Goal: Task Accomplishment & Management: Complete application form

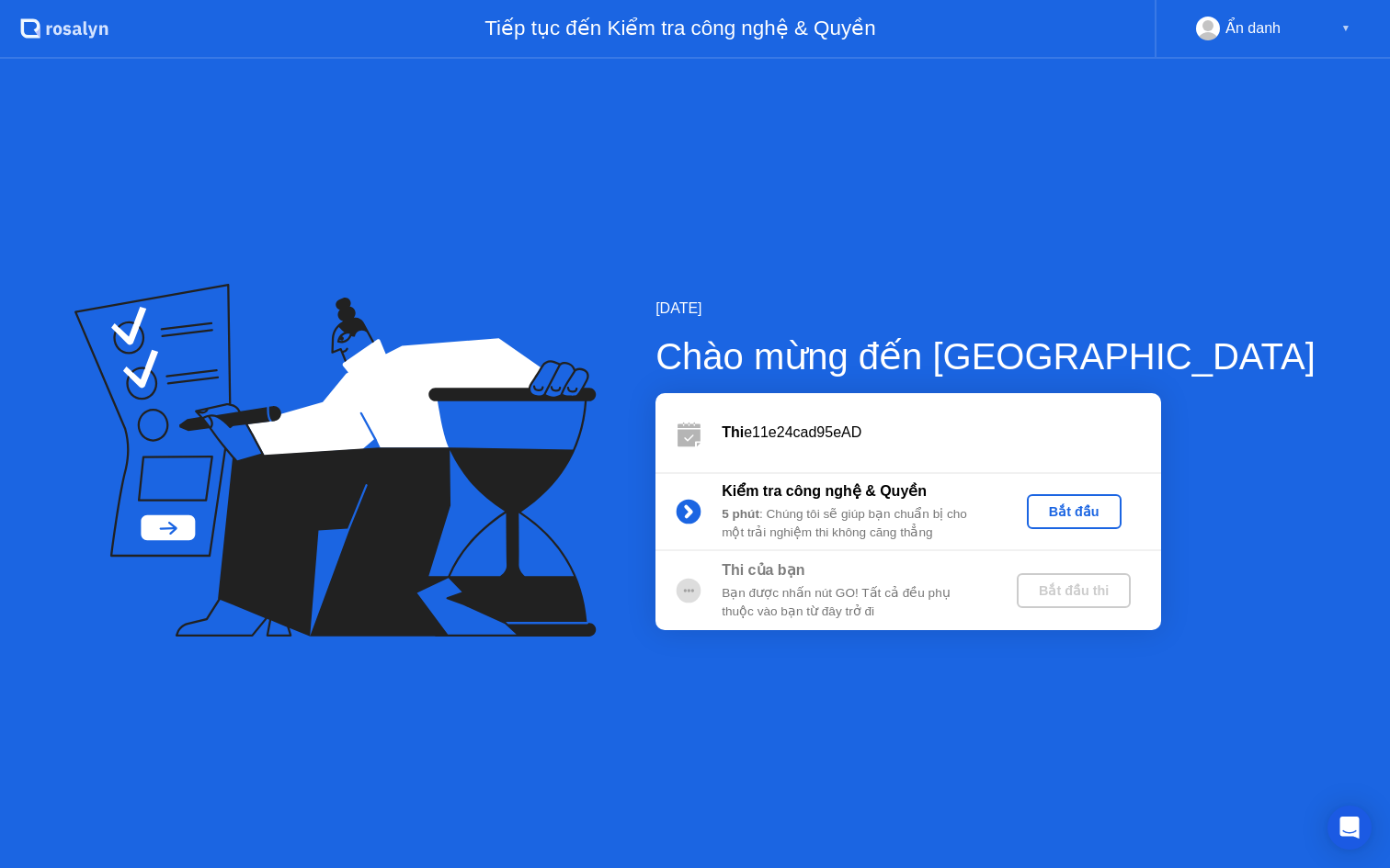
click at [1114, 506] on div "Bắt đầu" at bounding box center [1073, 512] width 80 height 15
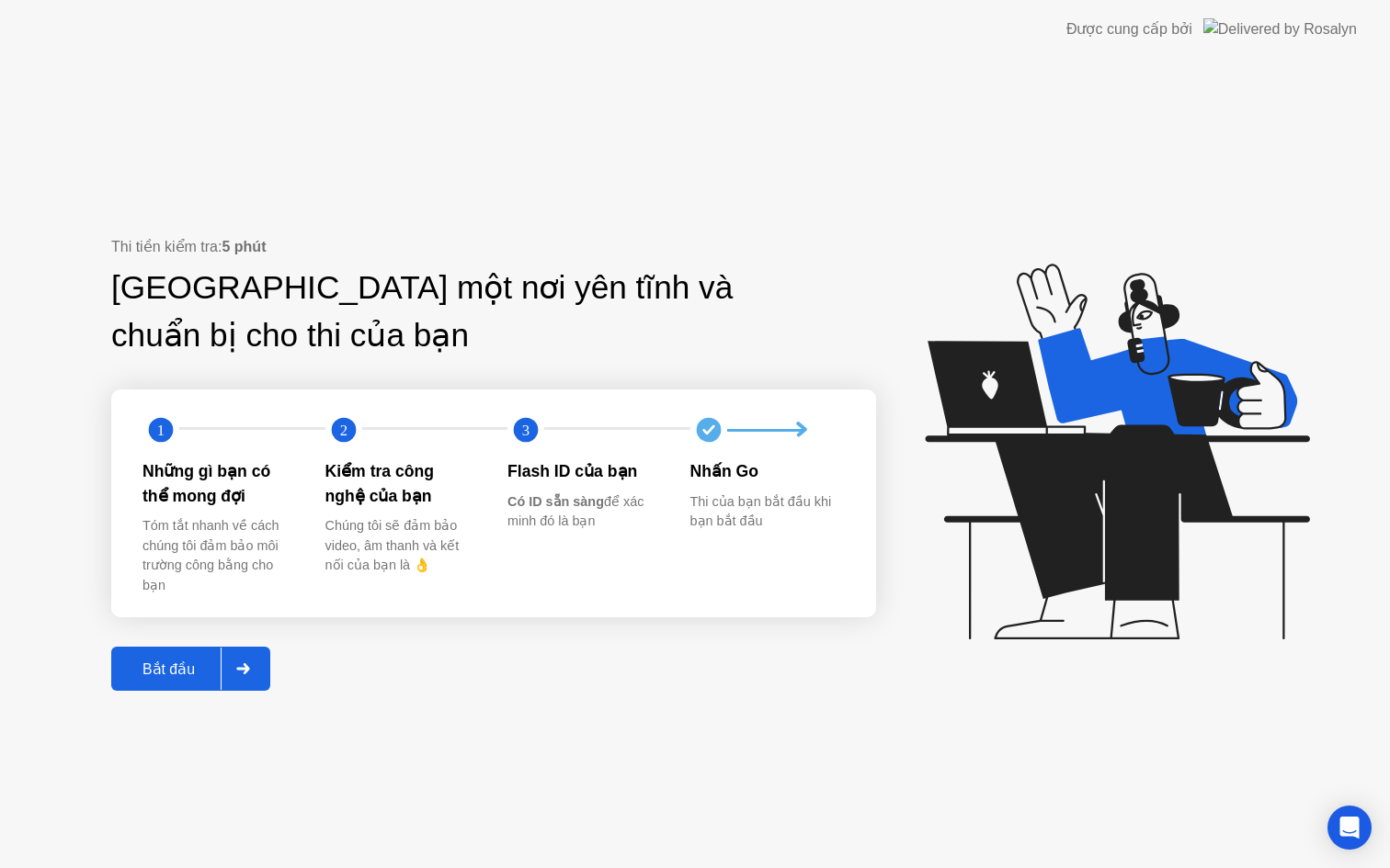
click at [252, 674] on div at bounding box center [243, 669] width 44 height 42
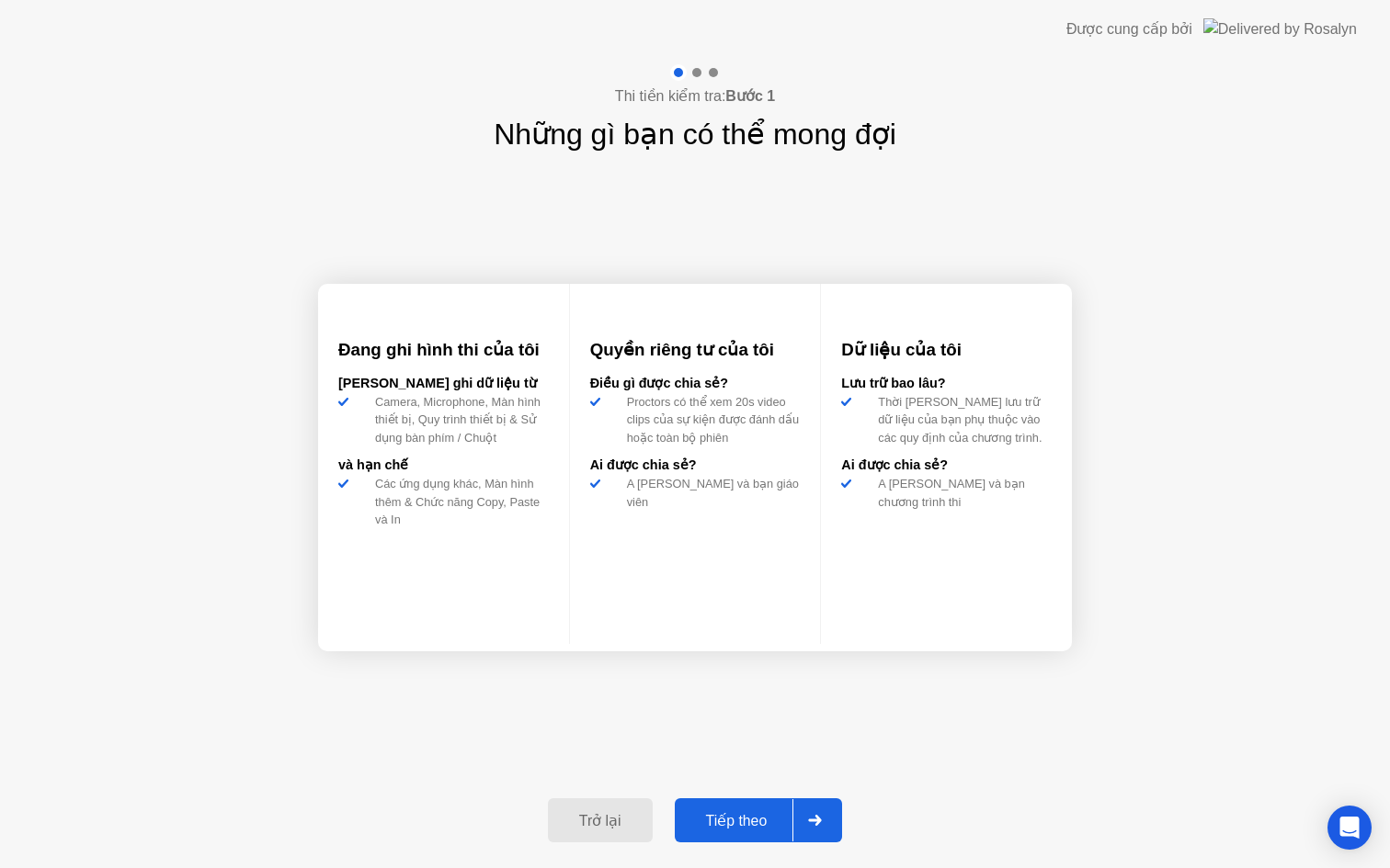
click at [738, 815] on div "Tiếp theo" at bounding box center [737, 821] width 114 height 18
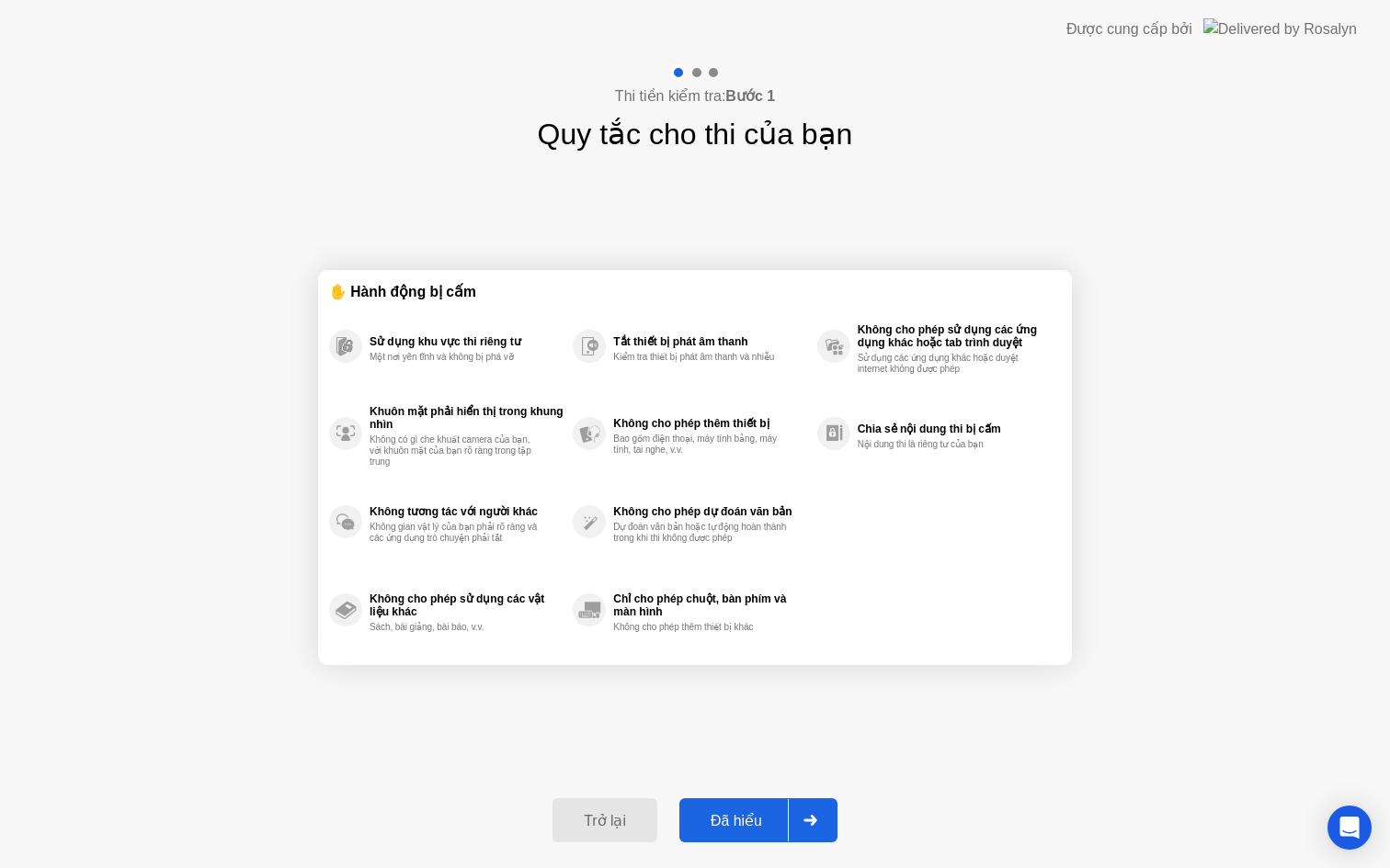
click at [738, 812] on div "Đã hiểu" at bounding box center [736, 821] width 103 height 18
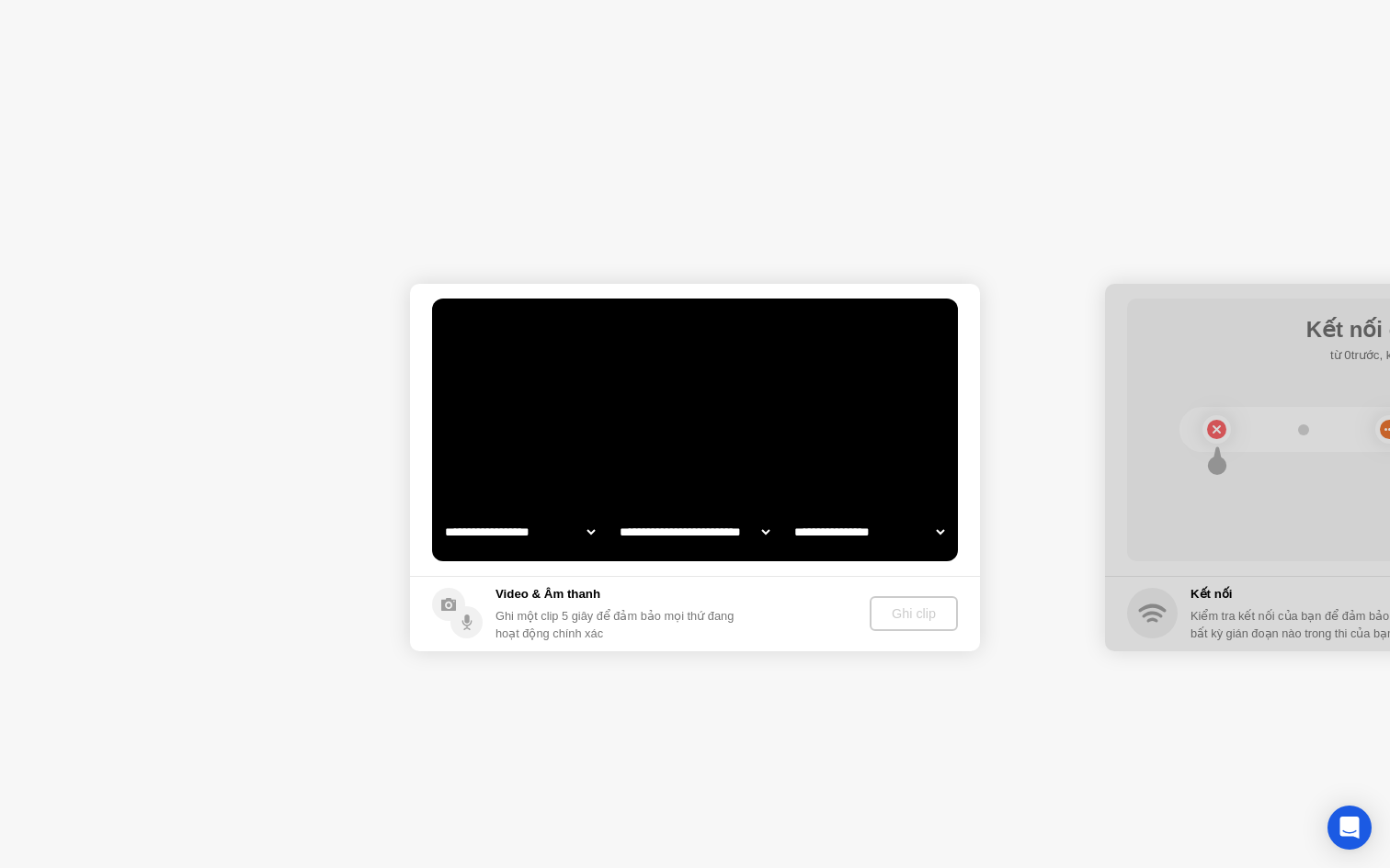
select select "**********"
select select "*******"
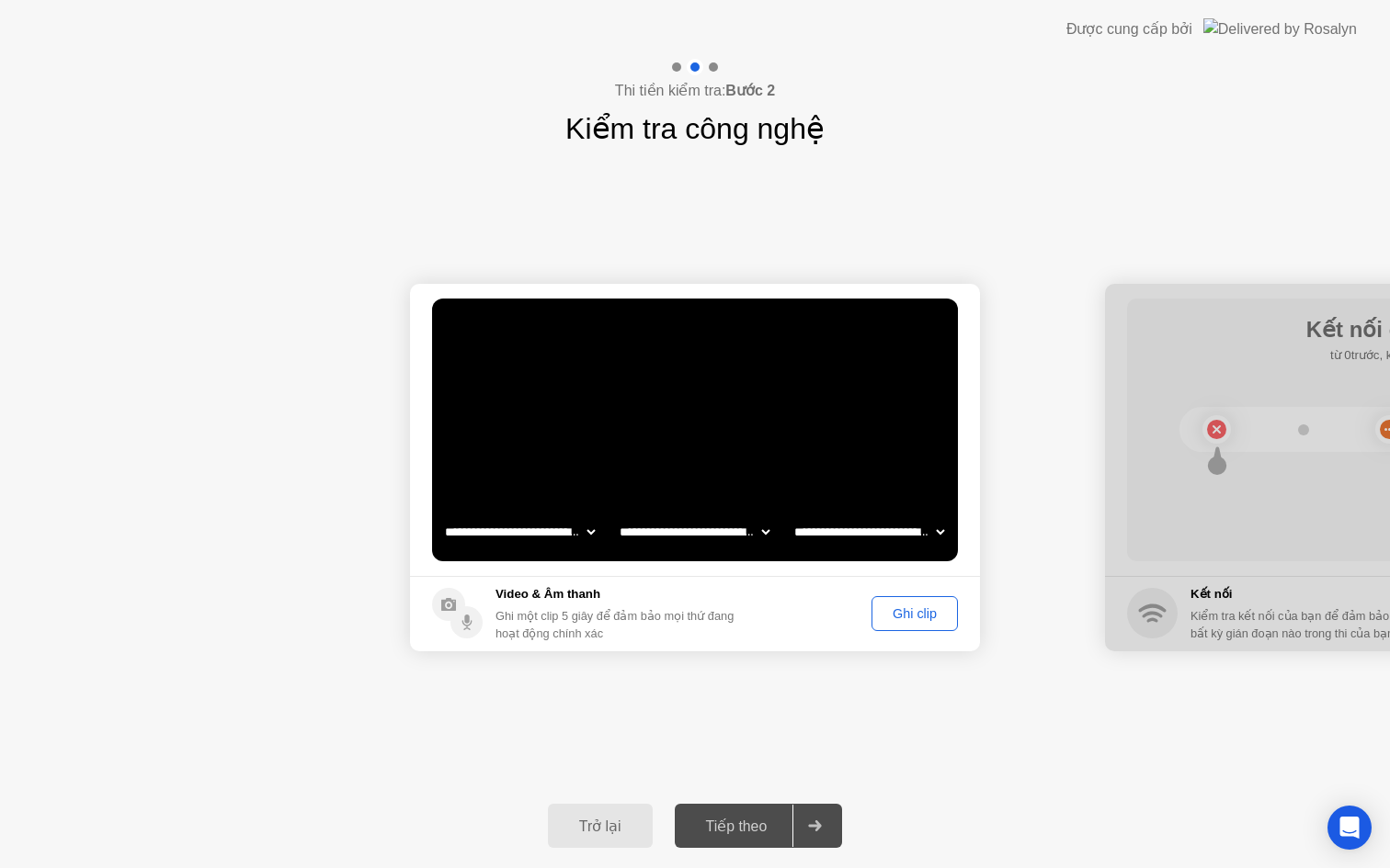
click at [913, 606] on div "Ghi clip" at bounding box center [915, 613] width 74 height 15
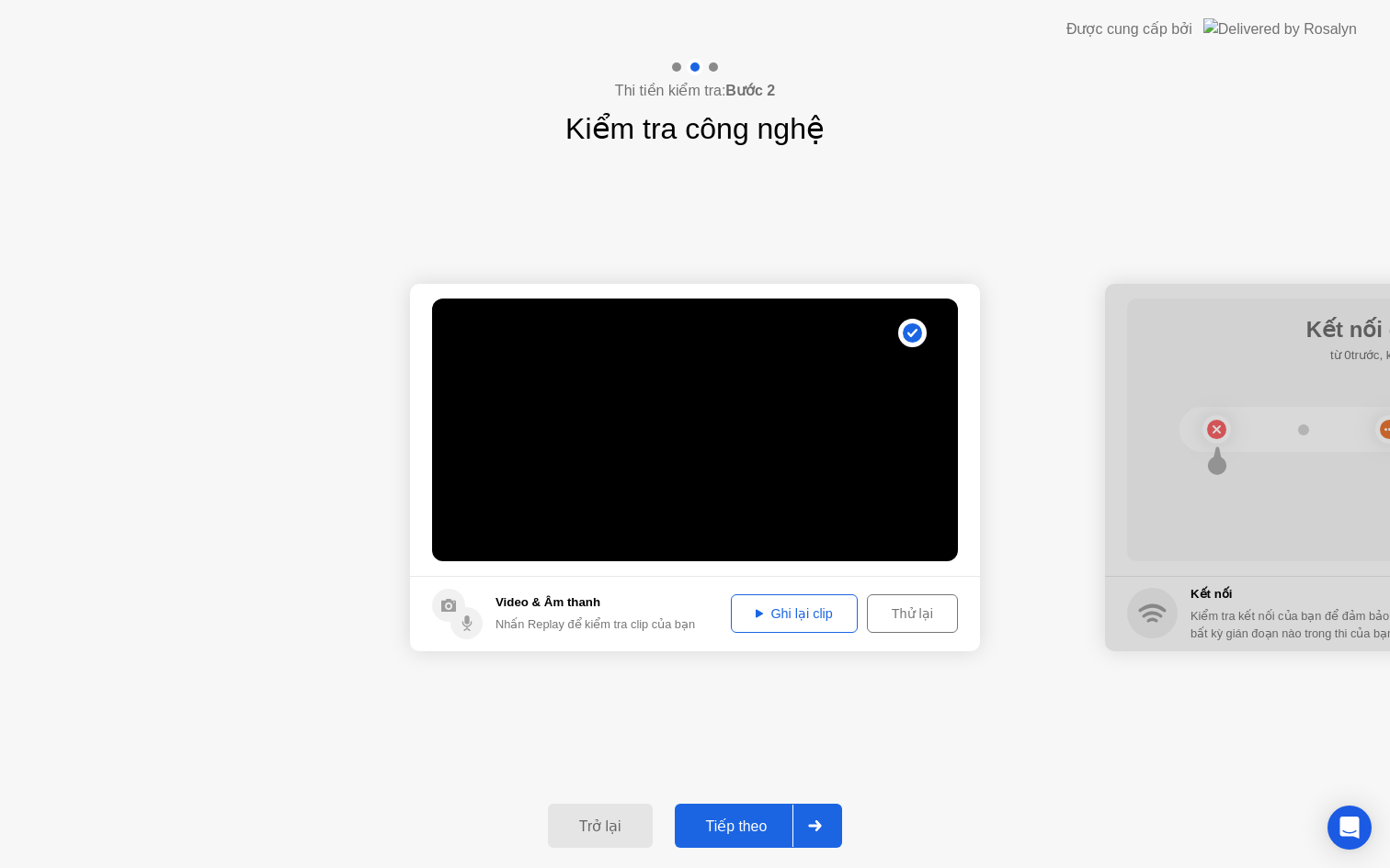
click at [752, 821] on div "Tiếp theo" at bounding box center [737, 827] width 114 height 18
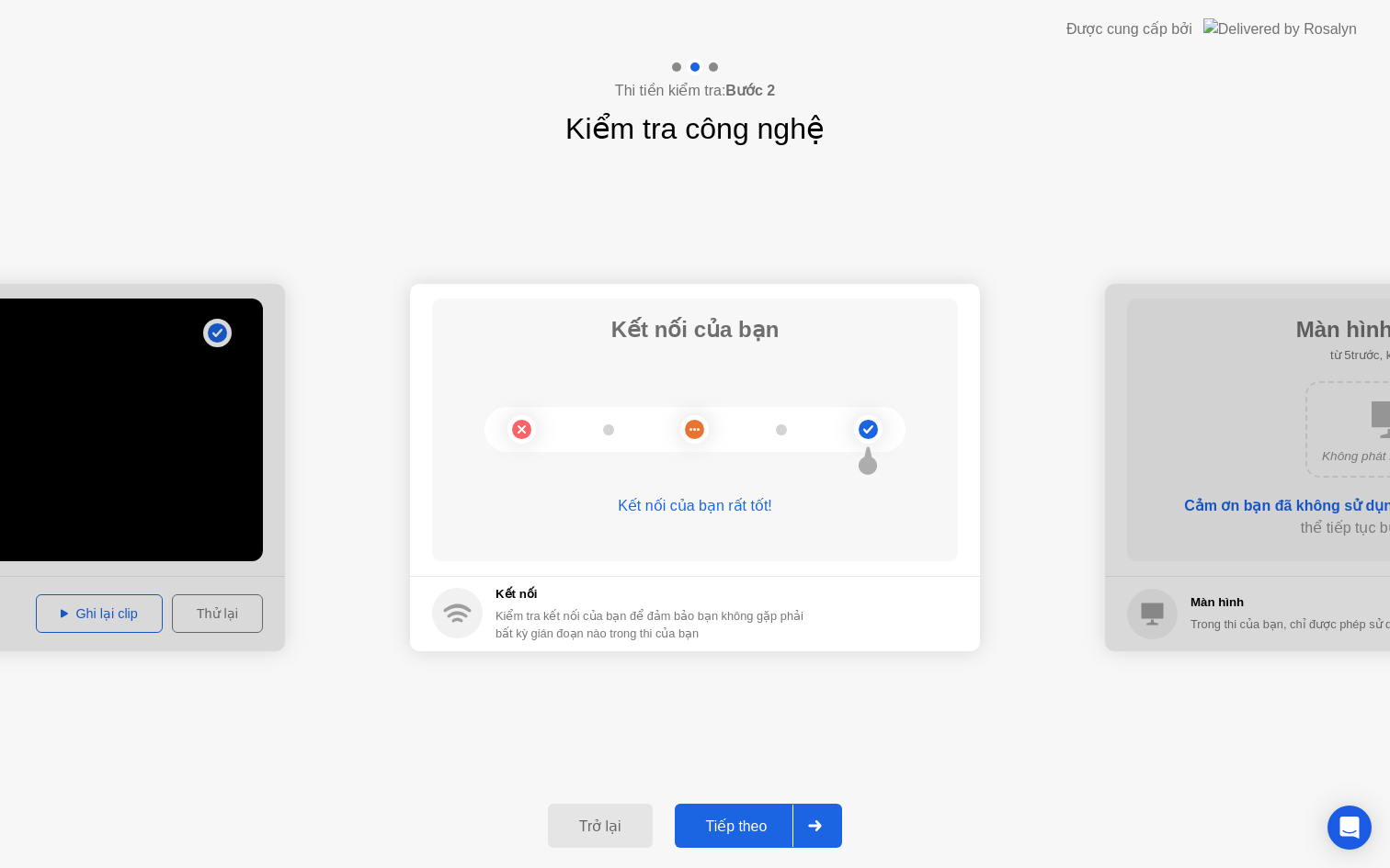
click at [766, 818] on div "Tiếp theo" at bounding box center [737, 827] width 114 height 18
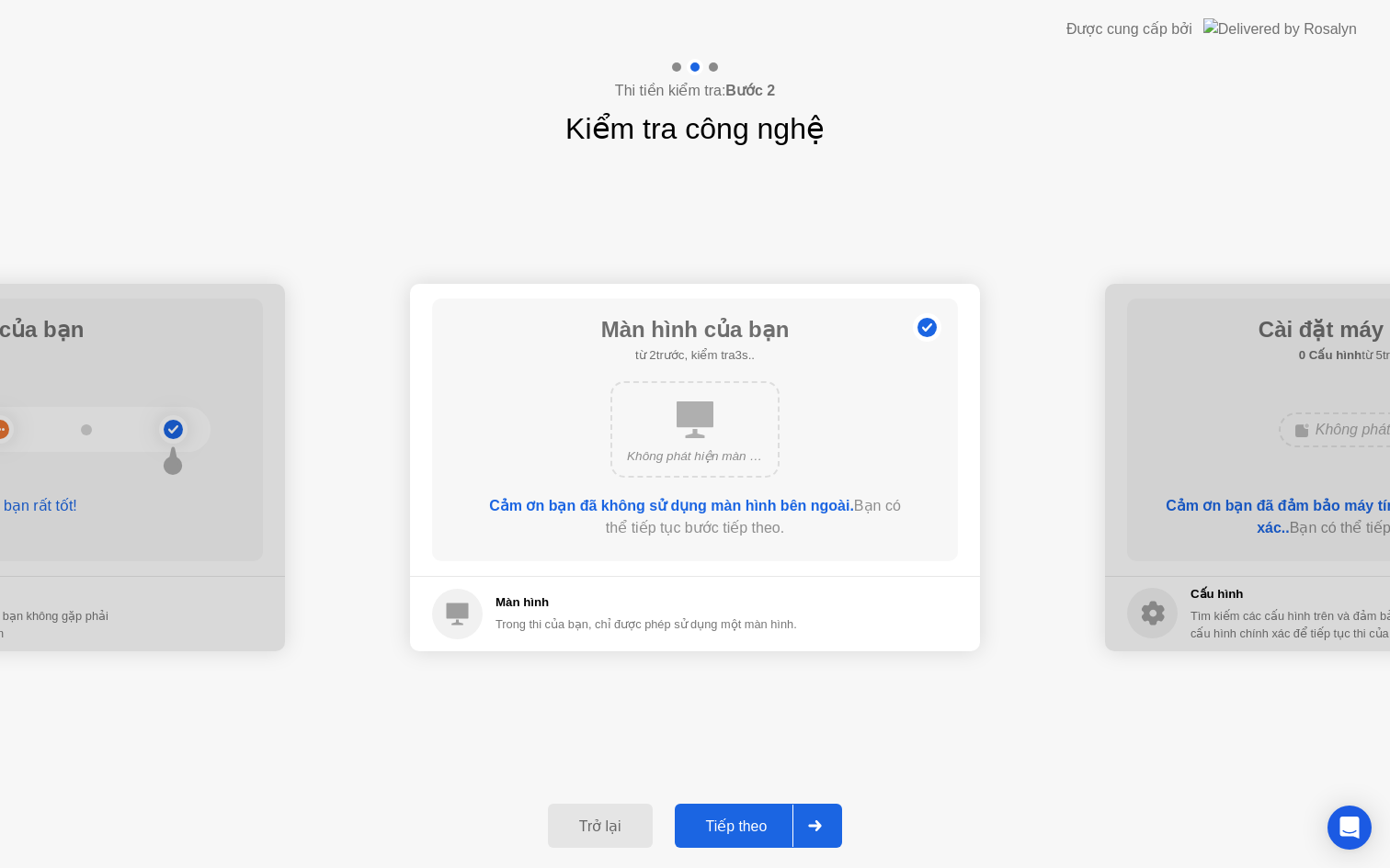
click at [787, 824] on div "Tiếp theo" at bounding box center [737, 827] width 114 height 18
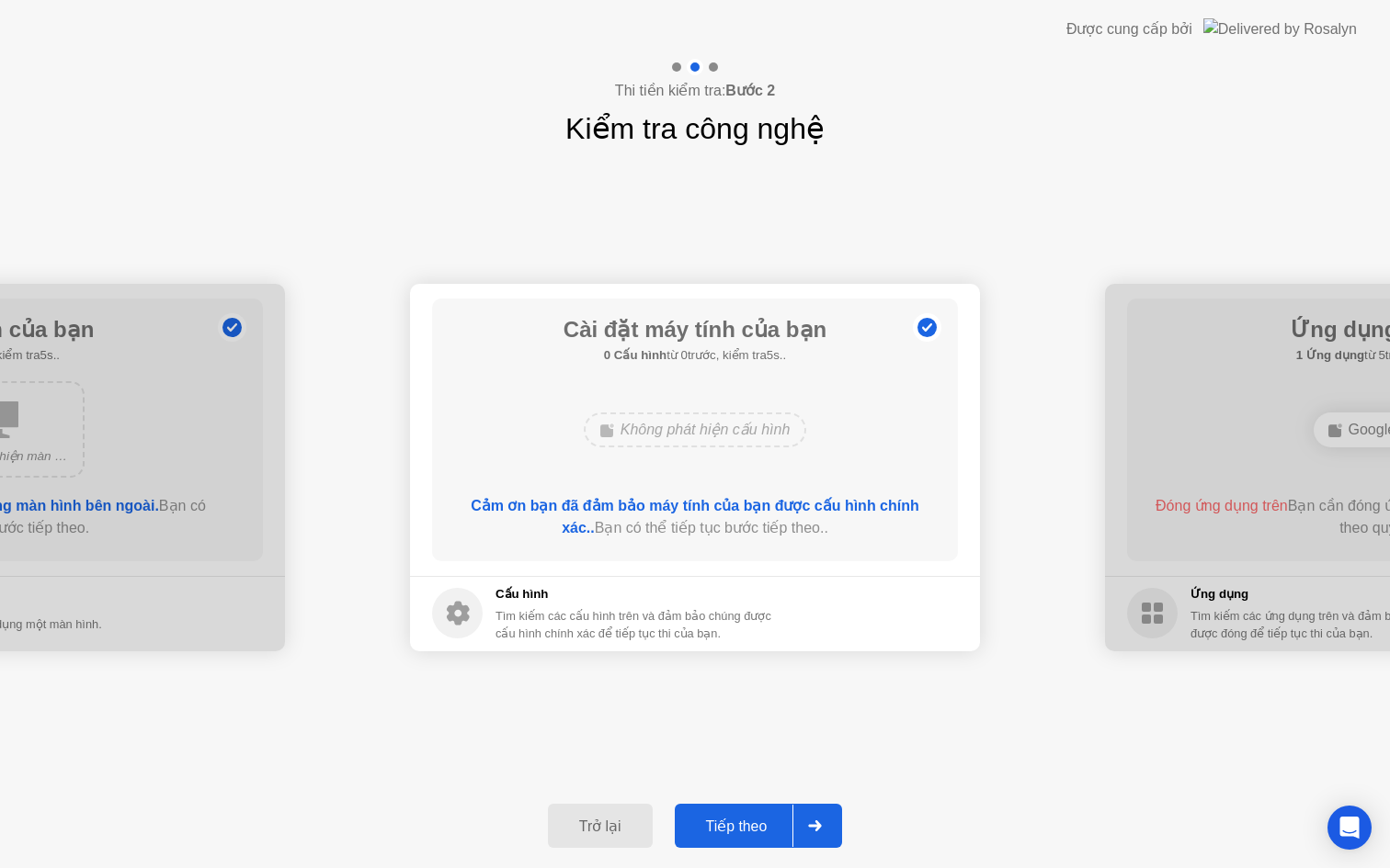
click at [787, 824] on div "Tiếp theo" at bounding box center [737, 827] width 114 height 18
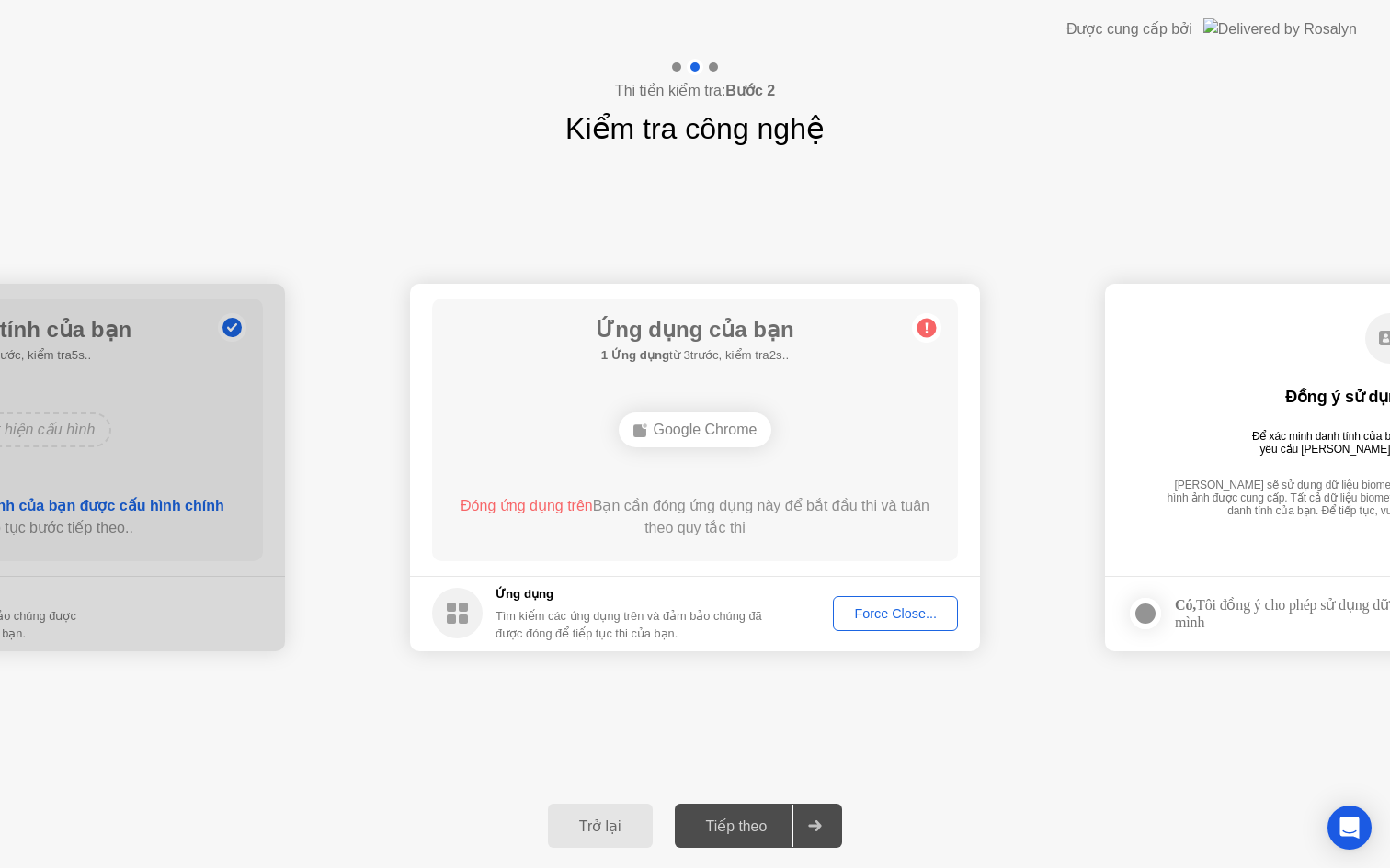
click at [907, 611] on div "Force Close..." at bounding box center [895, 613] width 113 height 15
click at [840, 616] on div "Force Close..." at bounding box center [895, 613] width 113 height 15
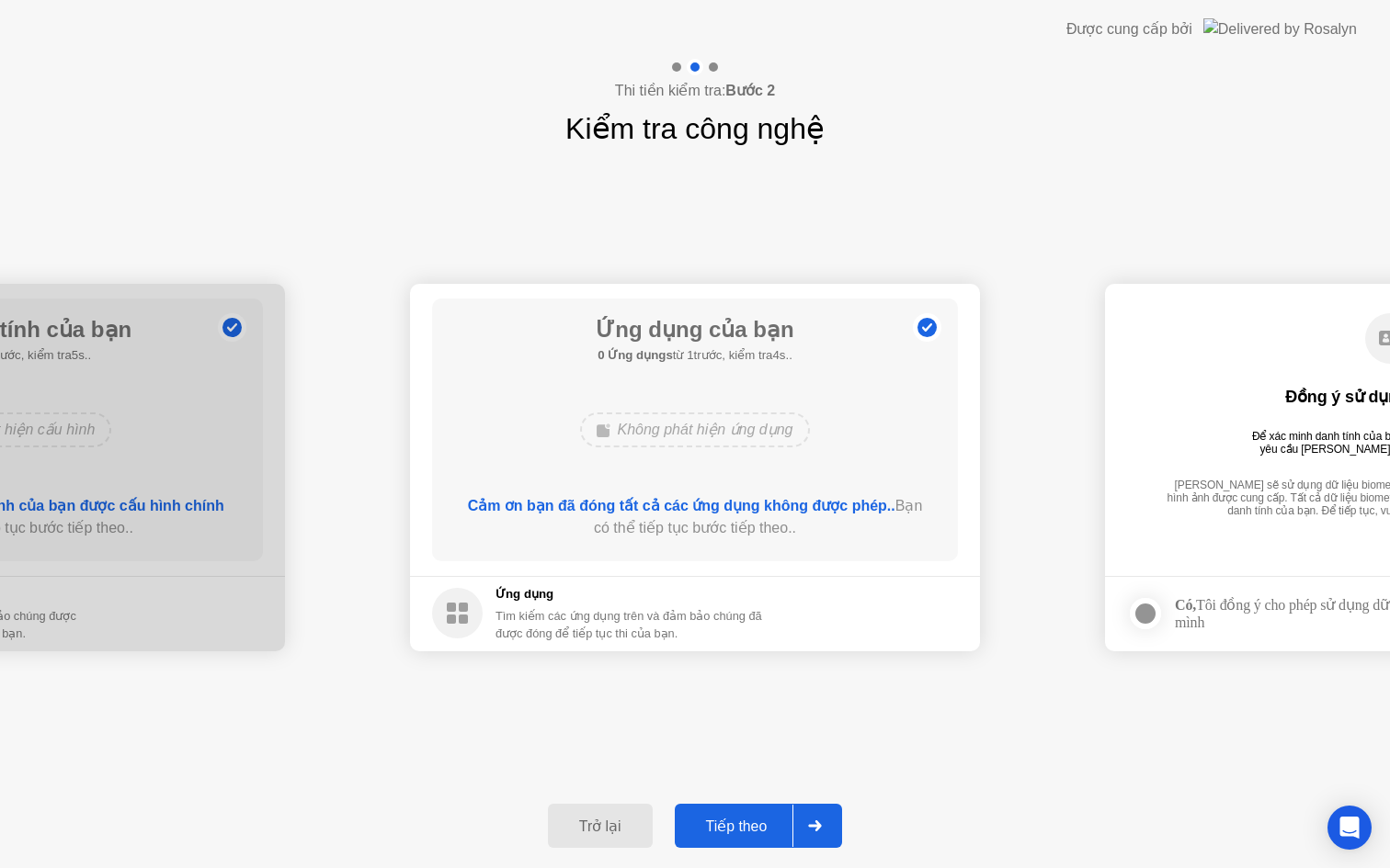
click at [747, 825] on div "Tiếp theo" at bounding box center [737, 827] width 114 height 18
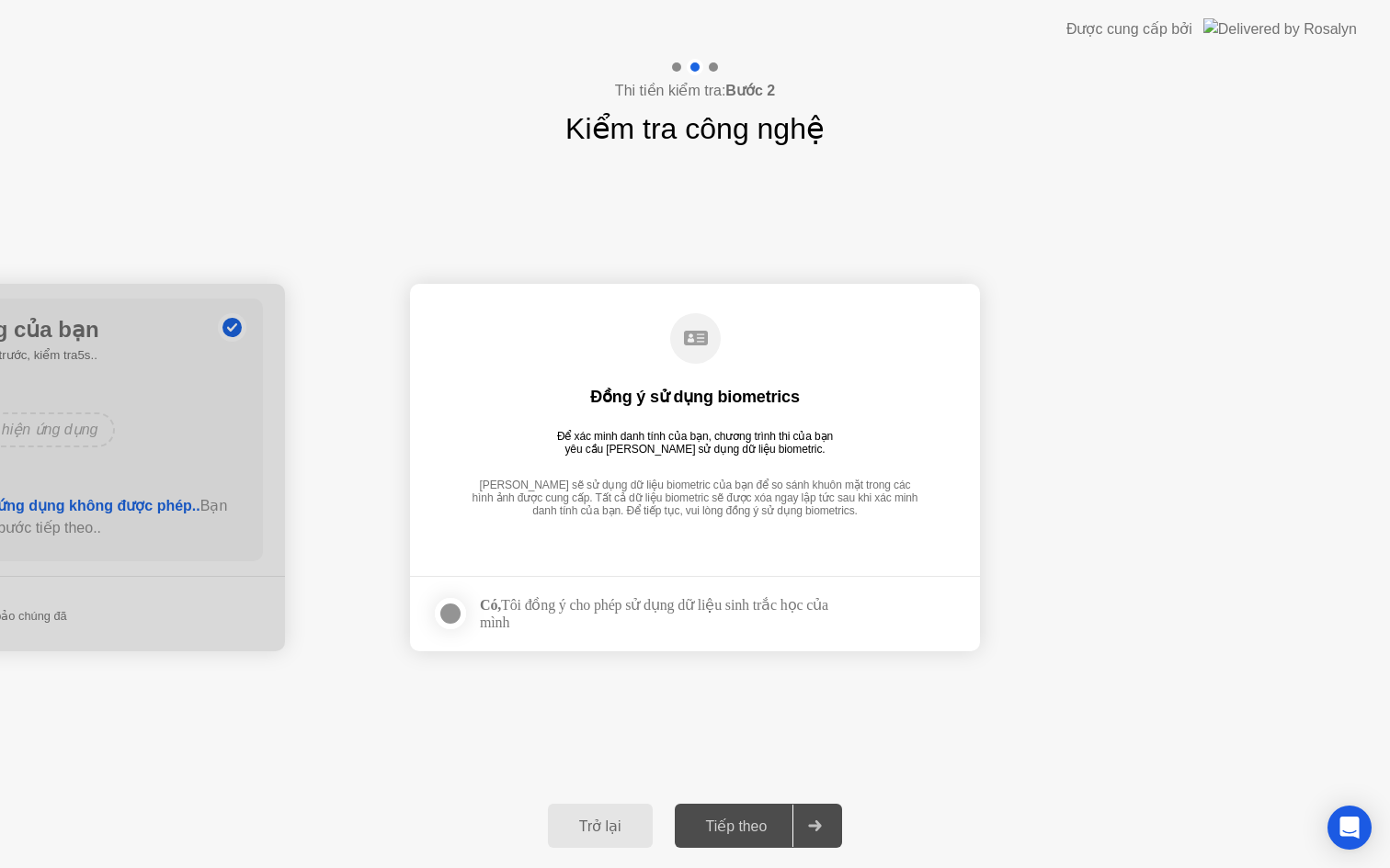
click at [459, 612] on div at bounding box center [450, 614] width 22 height 22
click at [763, 818] on div "Tiếp theo" at bounding box center [737, 827] width 114 height 18
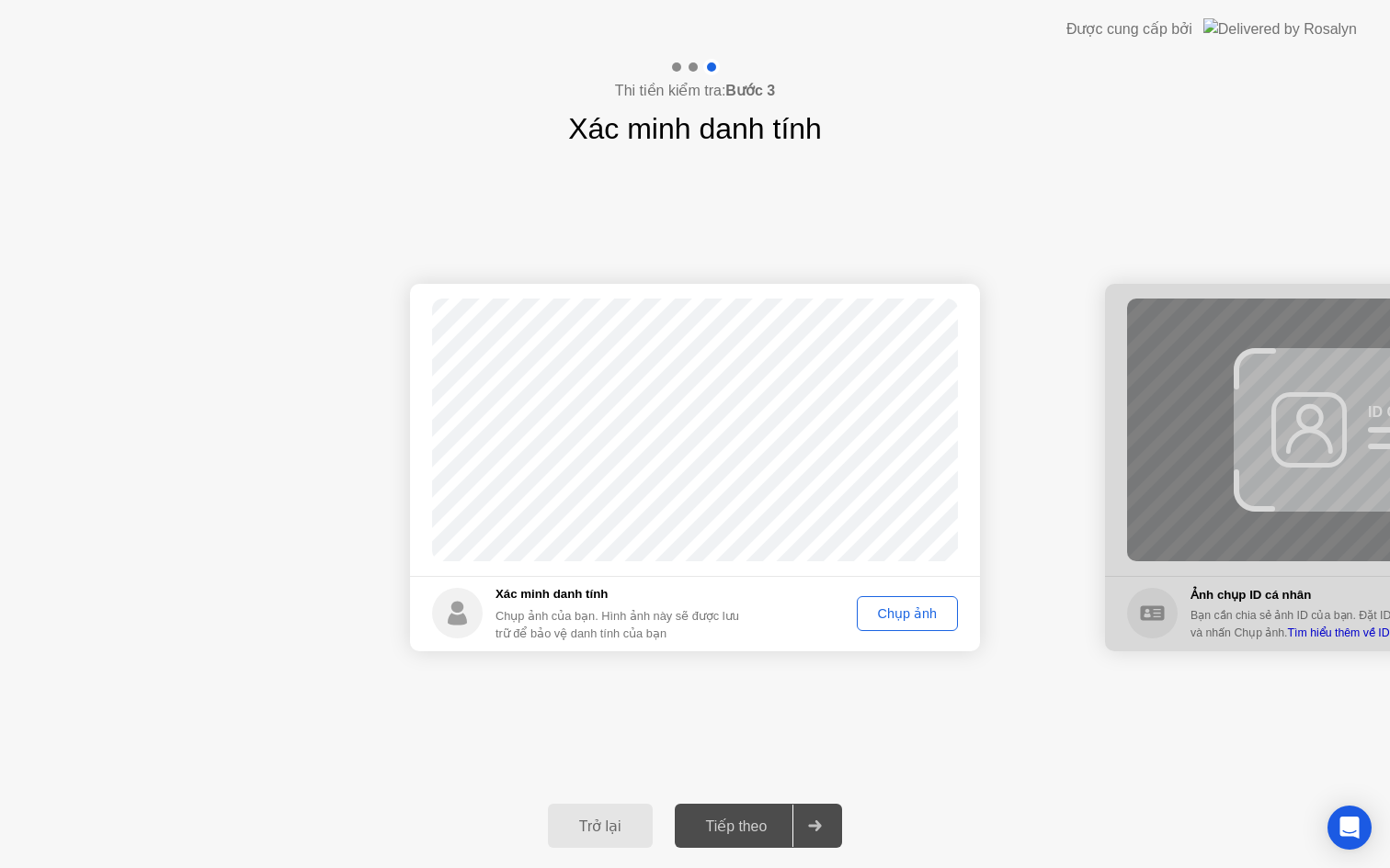
click at [890, 606] on div "Chụp ảnh" at bounding box center [907, 613] width 89 height 15
click at [756, 820] on div "Tiếp theo" at bounding box center [737, 827] width 114 height 18
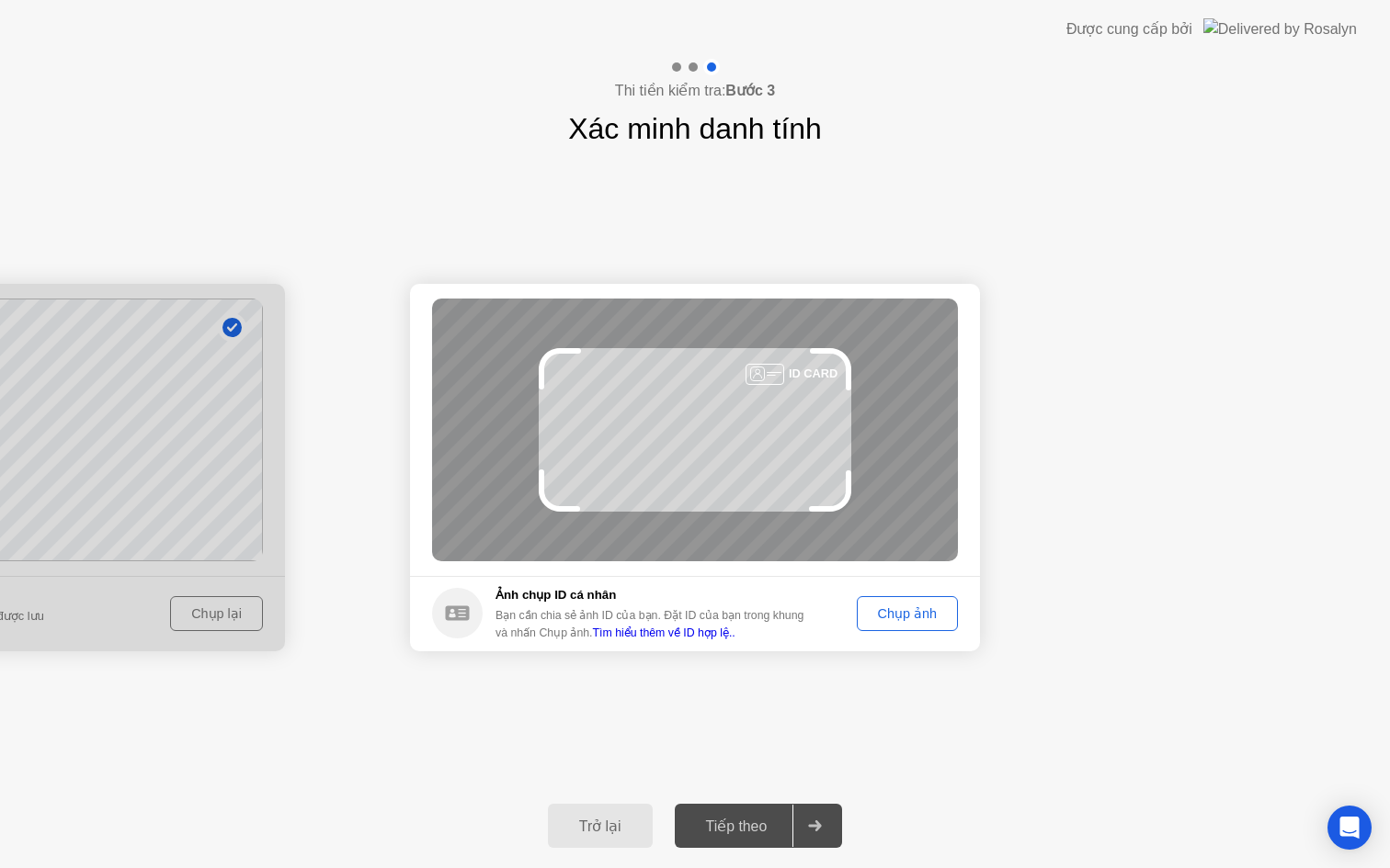
click at [893, 609] on div "Chụp ảnh" at bounding box center [907, 613] width 89 height 15
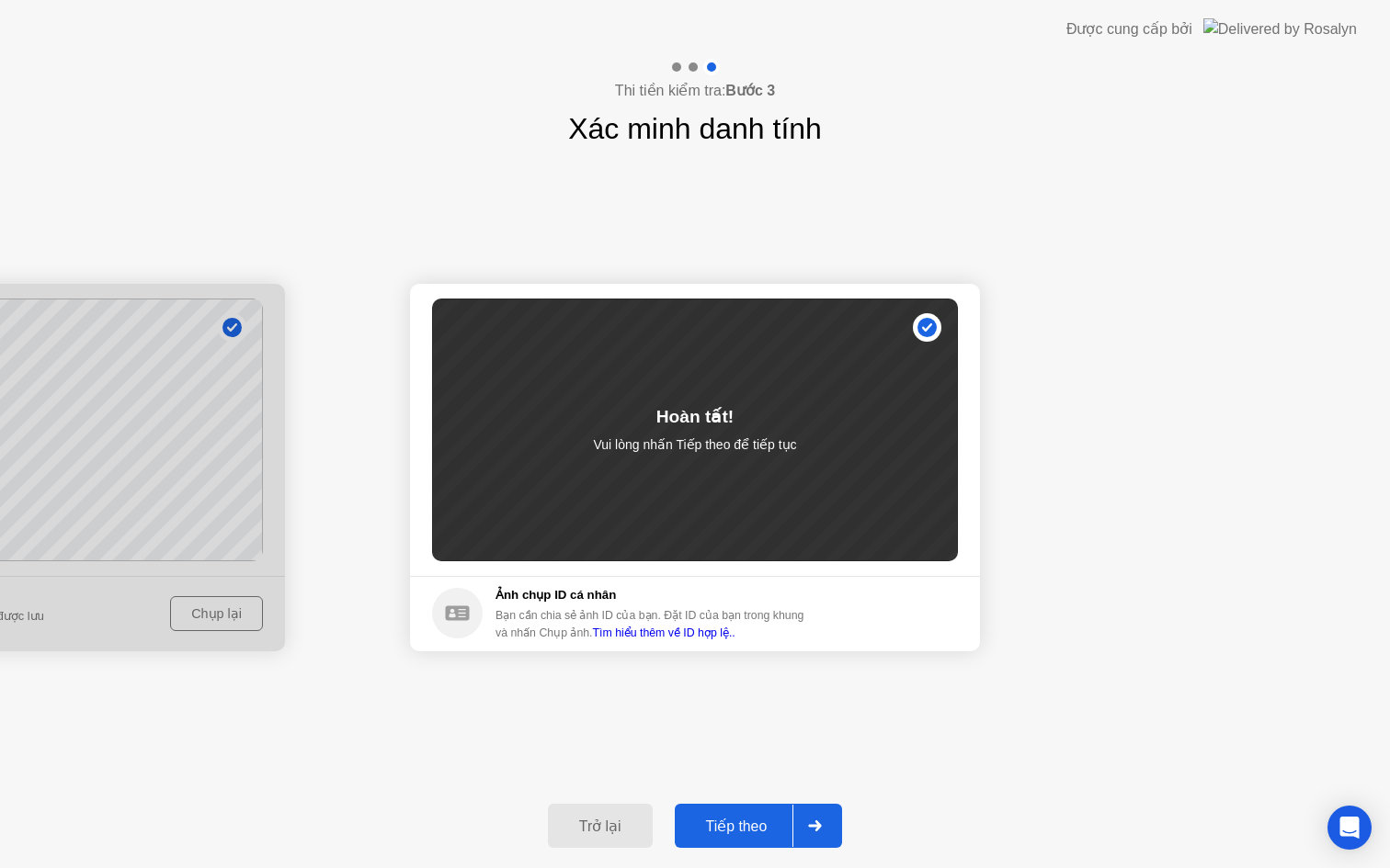
click at [776, 830] on div "Tiếp theo" at bounding box center [737, 827] width 114 height 18
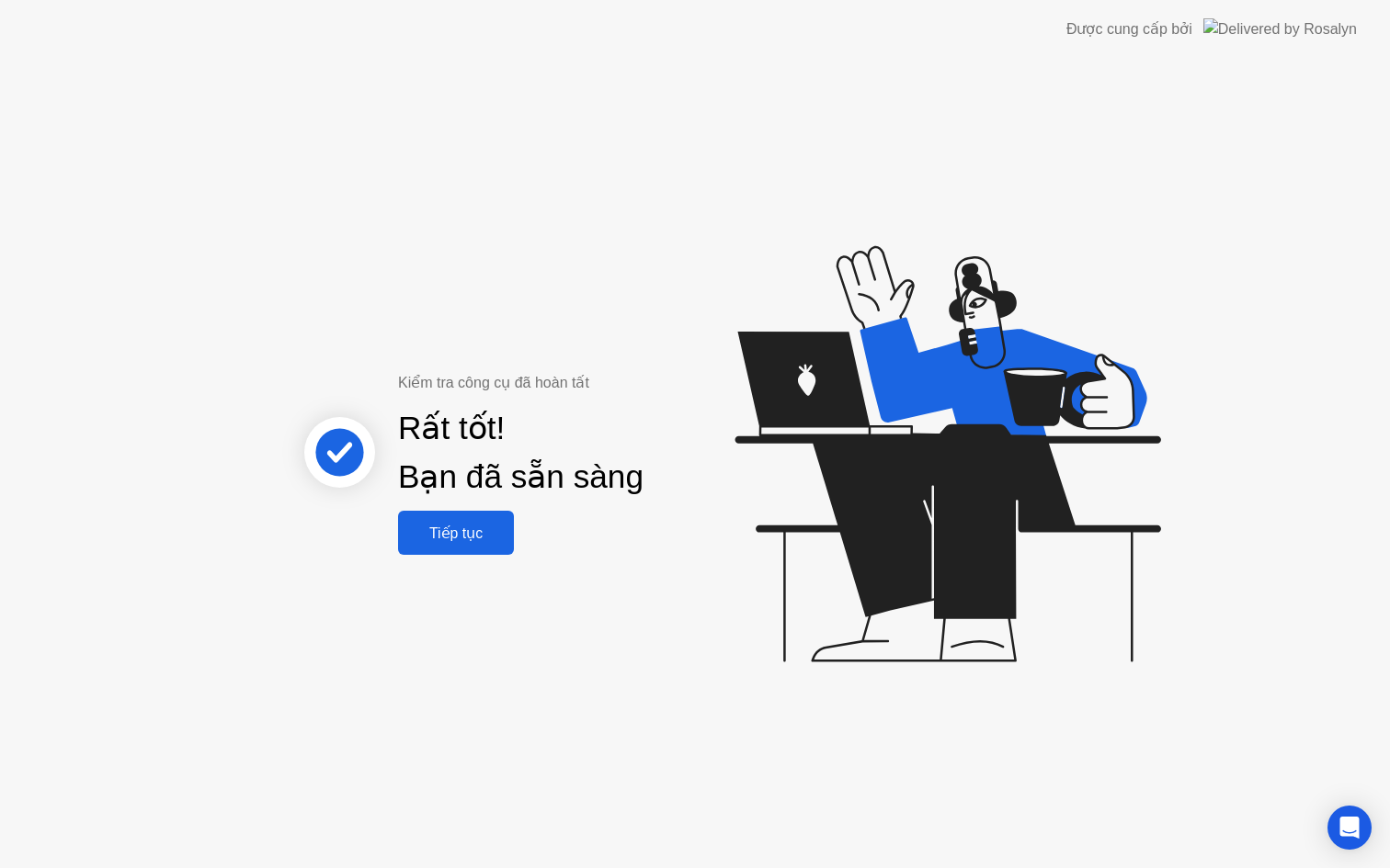
click at [505, 549] on button "Tiếp tục" at bounding box center [456, 533] width 116 height 44
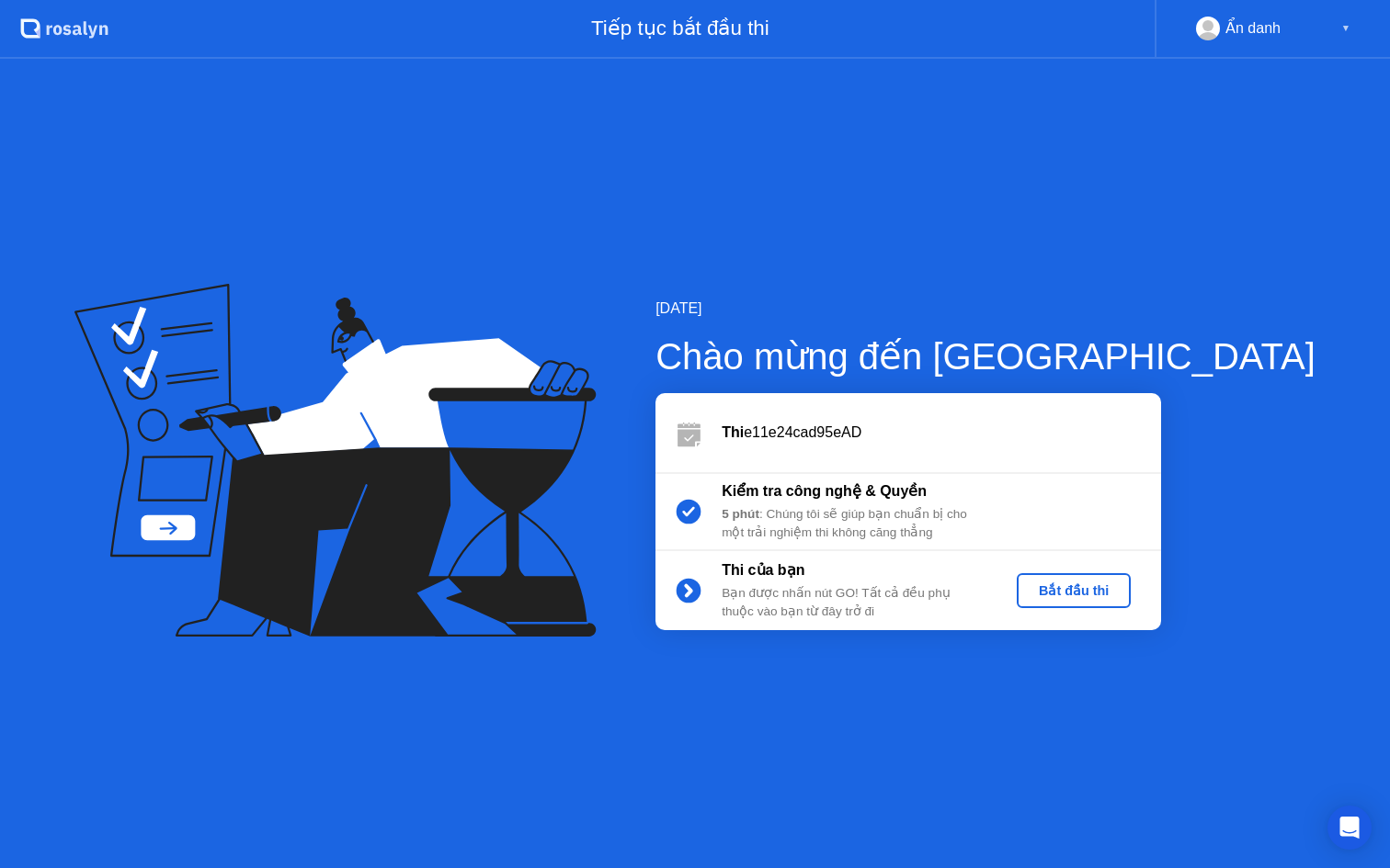
click at [1123, 593] on div "Bắt đầu thi" at bounding box center [1073, 590] width 100 height 15
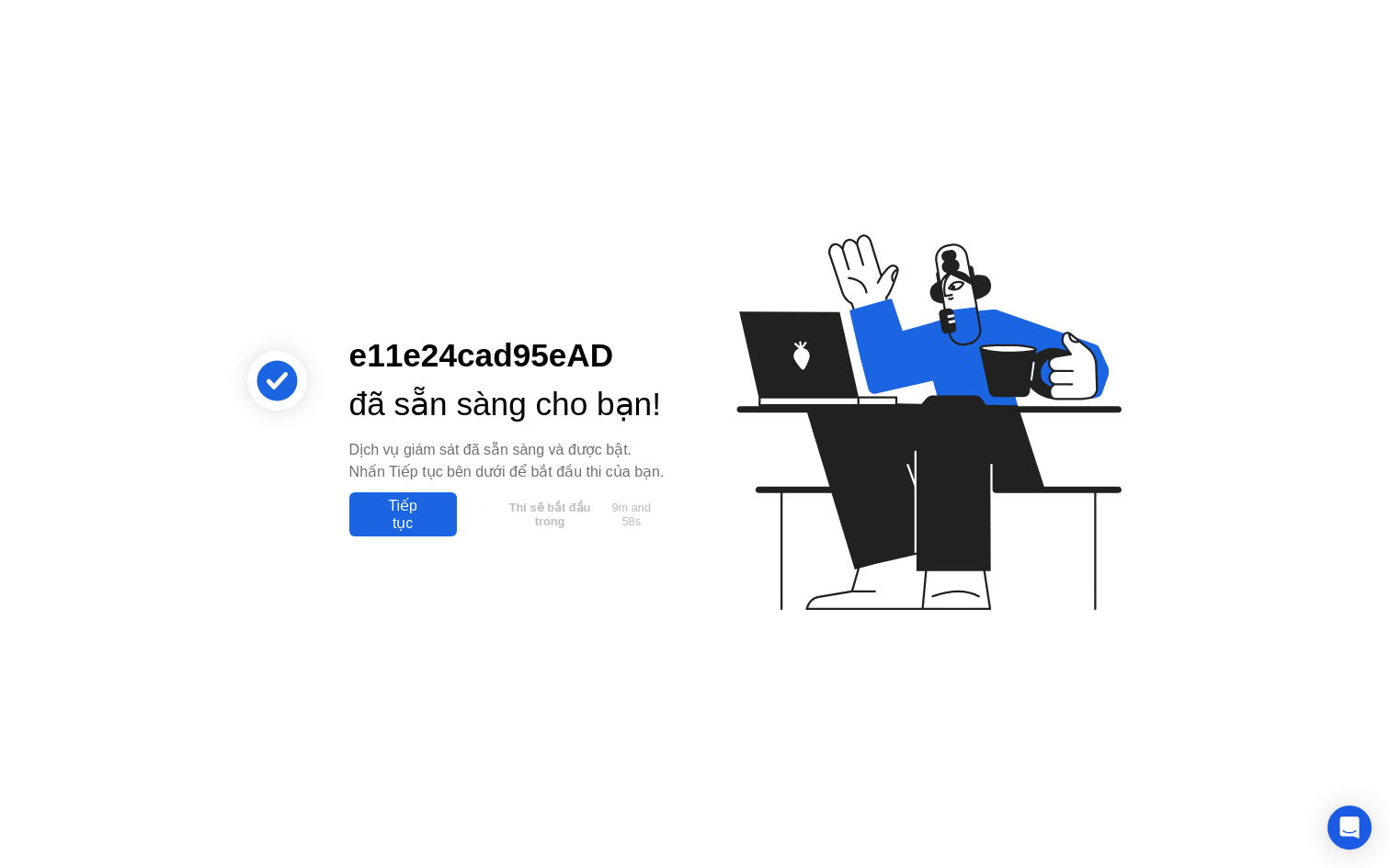
click at [409, 532] on div "Tiếp tục" at bounding box center [402, 514] width 97 height 35
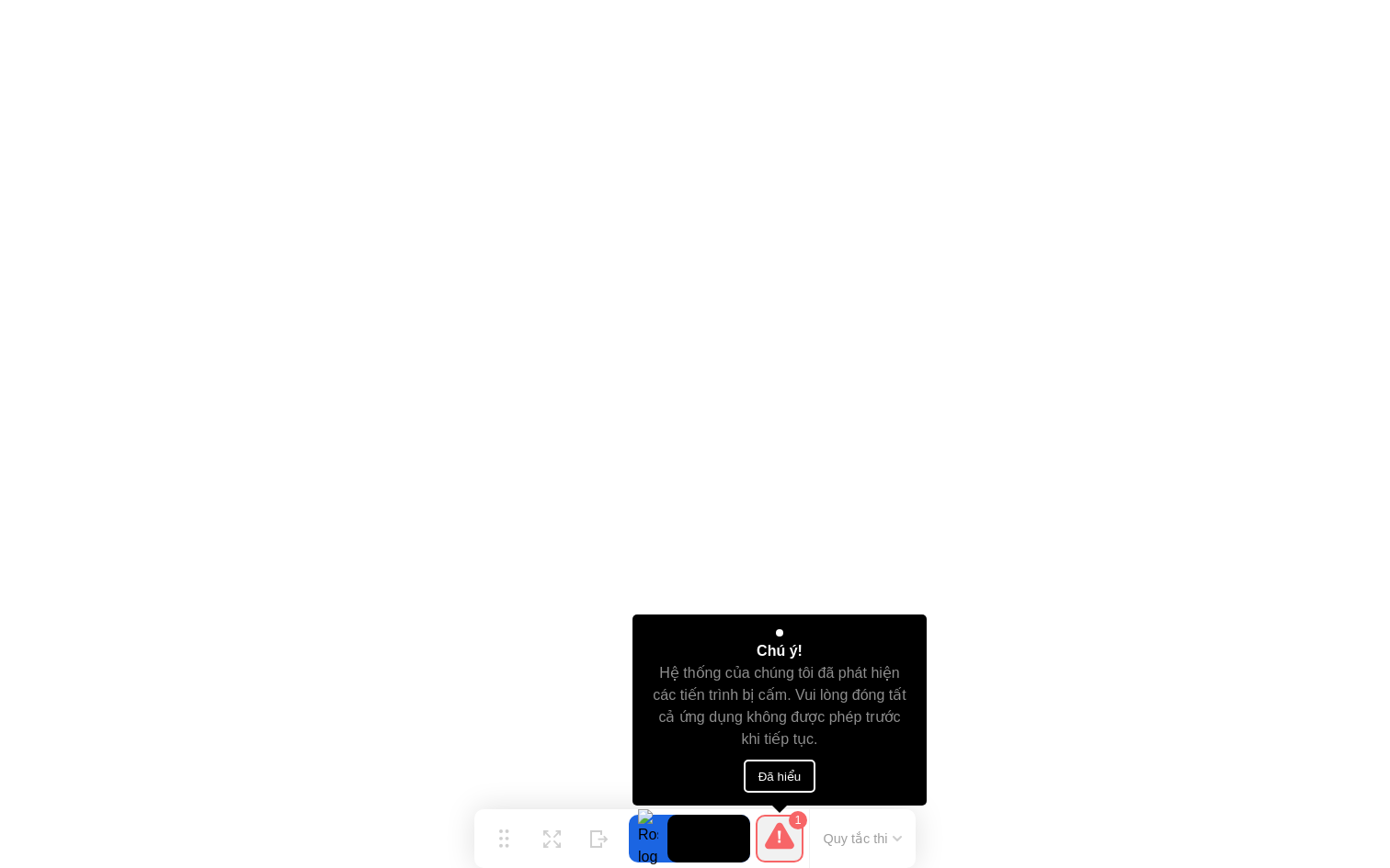
click at [775, 775] on button "Đã hiểu" at bounding box center [780, 775] width 73 height 33
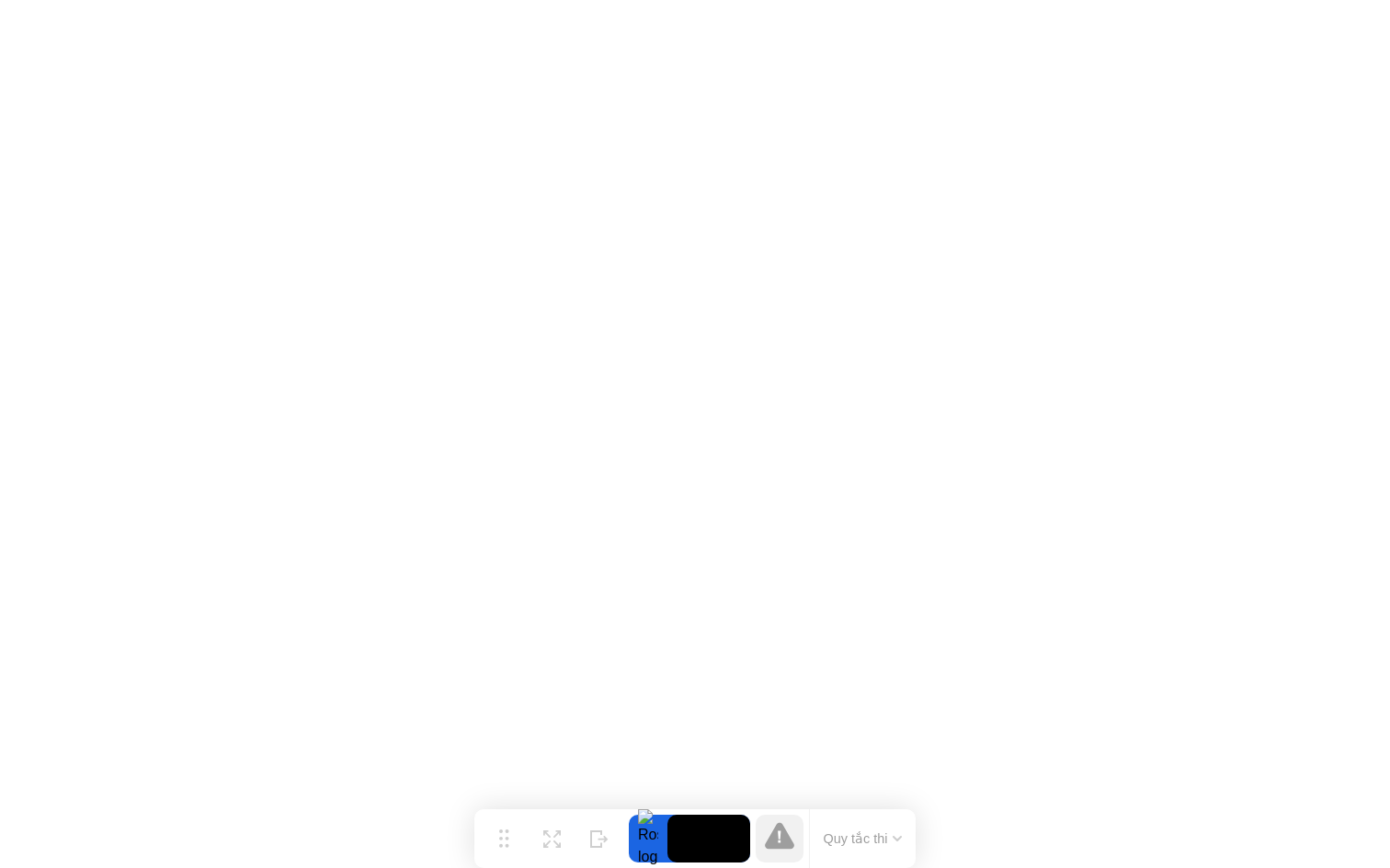
click at [854, 825] on div "Quy tắc thi" at bounding box center [861, 838] width 107 height 59
click at [783, 831] on icon at bounding box center [780, 836] width 30 height 30
click at [782, 831] on icon at bounding box center [780, 835] width 30 height 27
